Goal: Check status

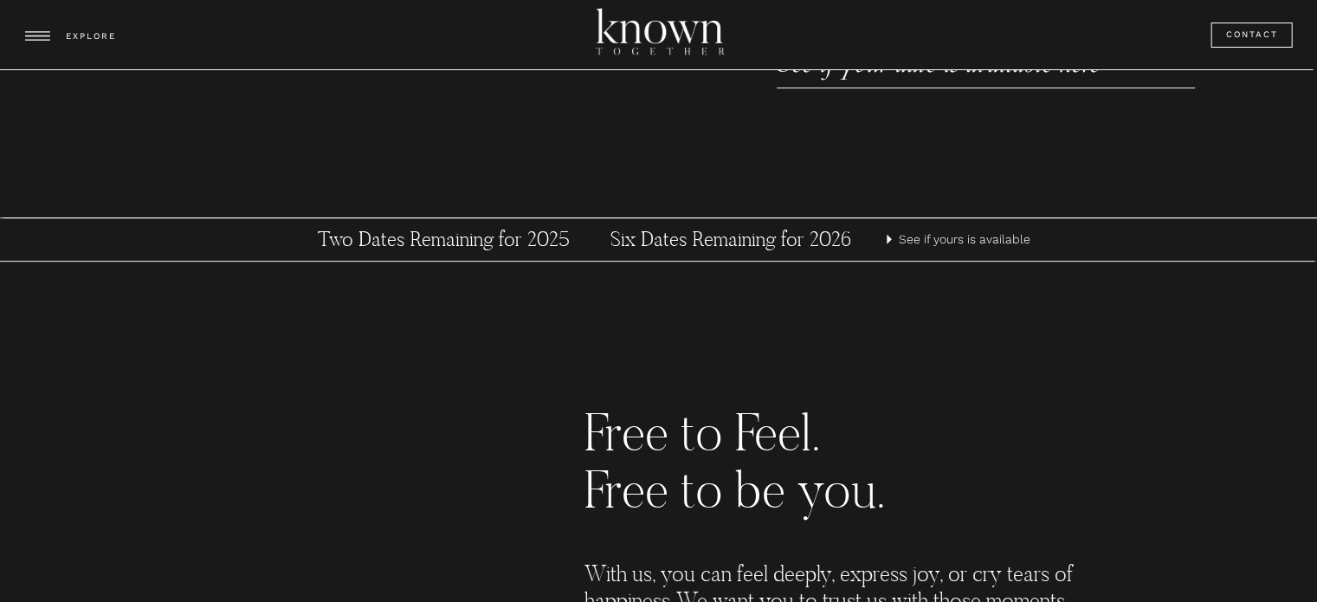
scroll to position [866, 0]
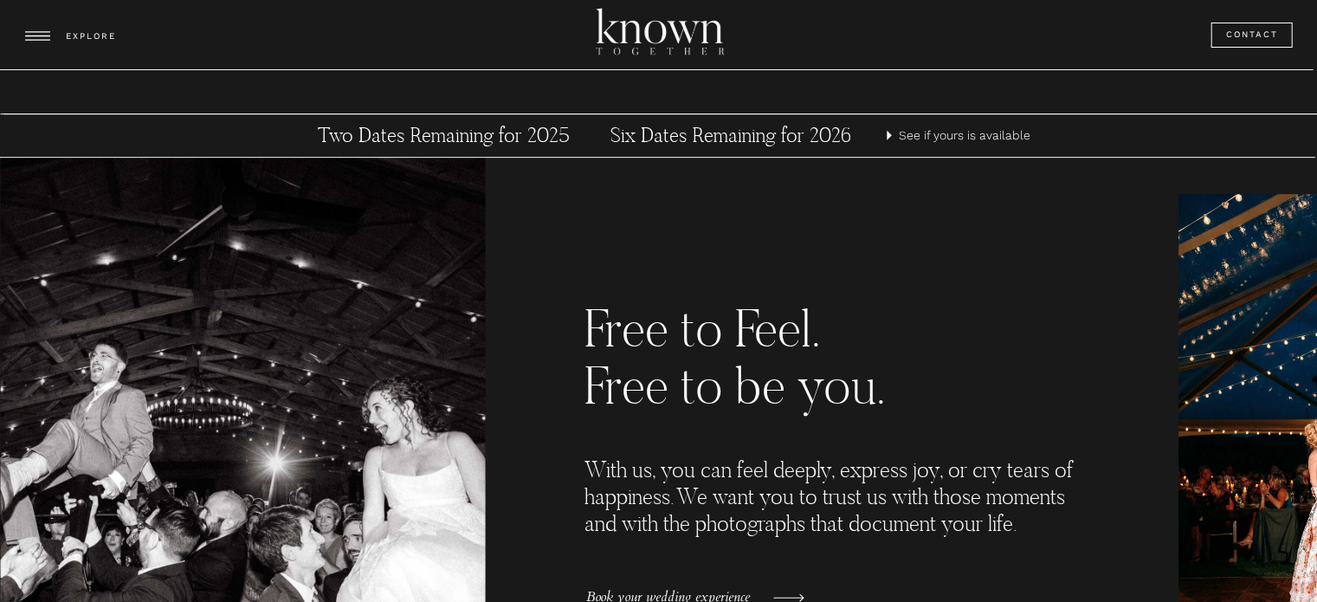
click at [810, 138] on h3 "Six Dates Remaining for 2026" at bounding box center [731, 136] width 322 height 26
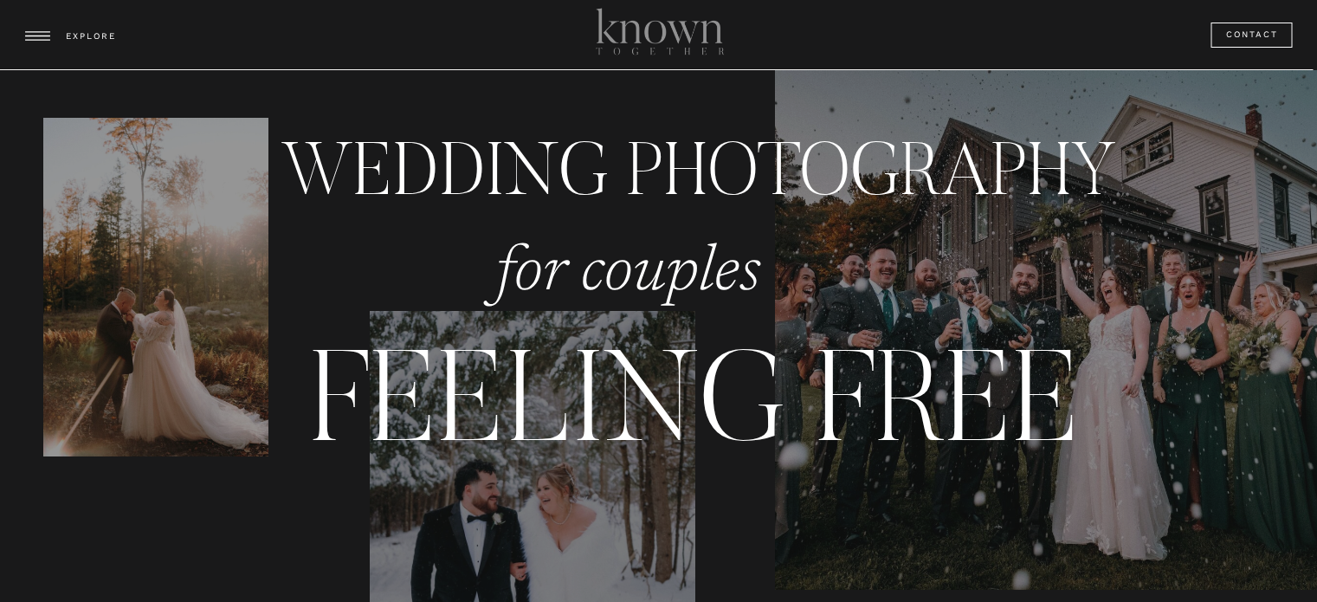
scroll to position [866, 0]
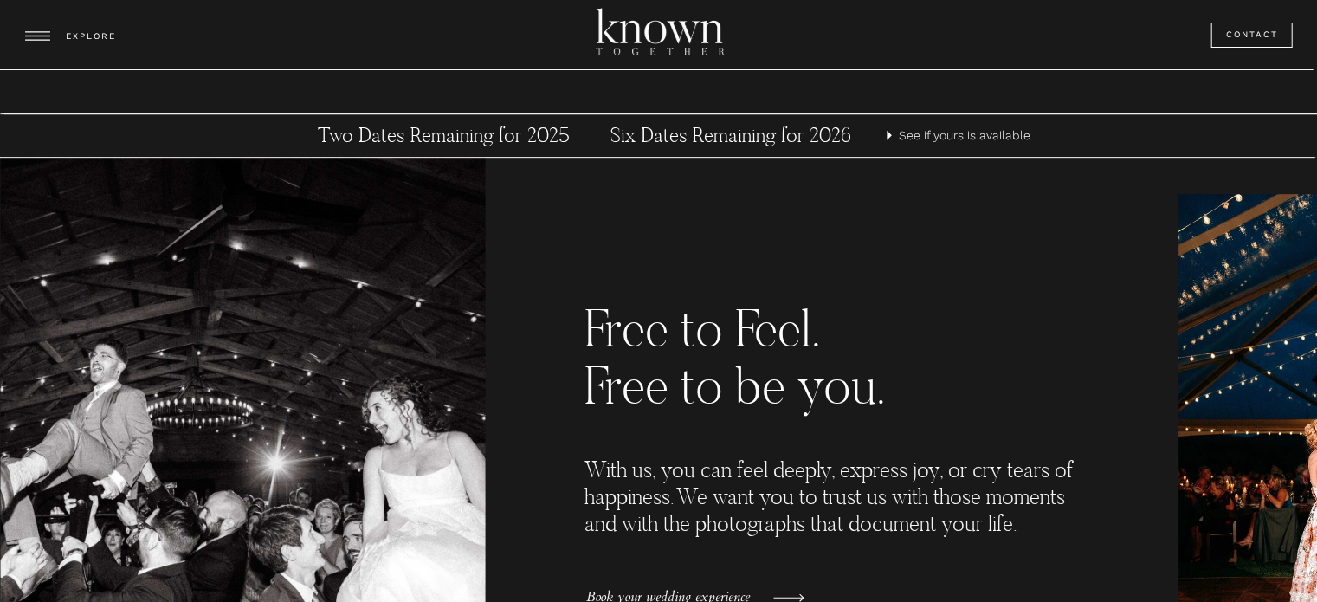
click at [946, 131] on p "See if yours is available" at bounding box center [967, 136] width 136 height 22
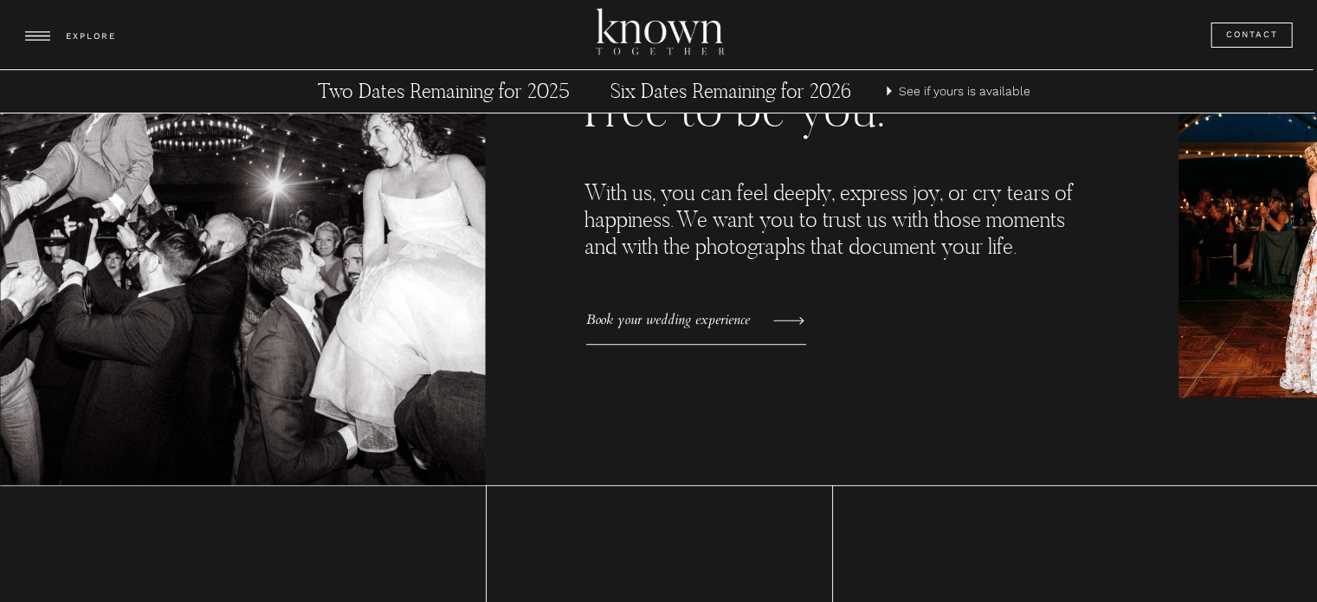
scroll to position [1039, 0]
